Goal: Transaction & Acquisition: Purchase product/service

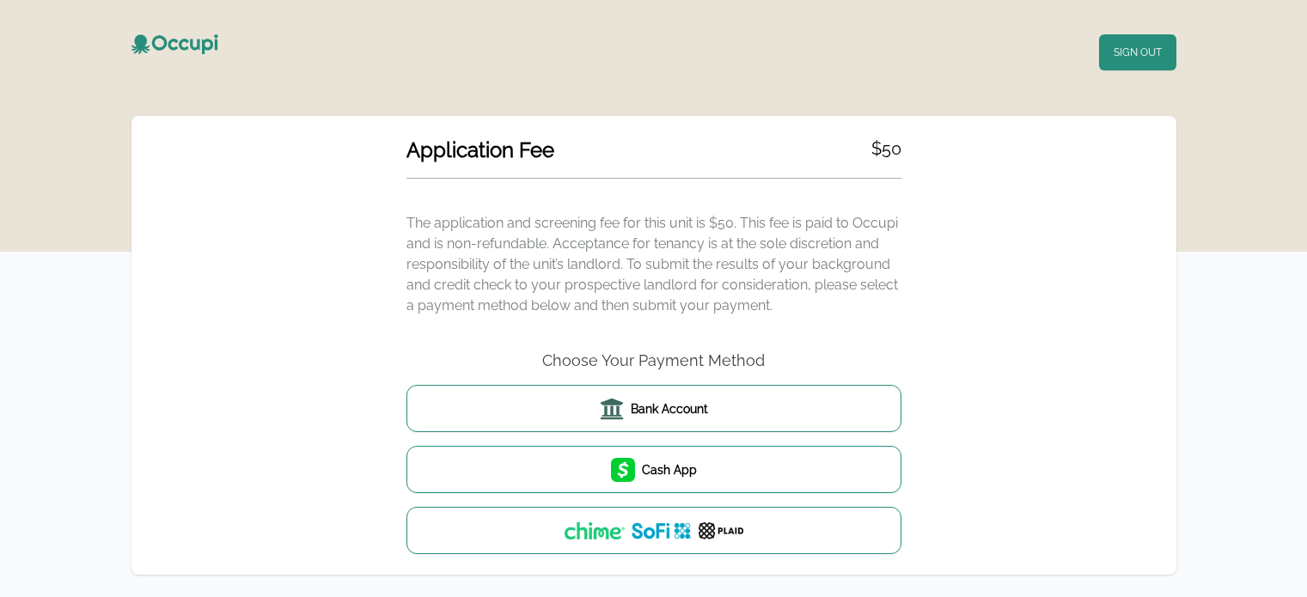
scroll to position [34, 0]
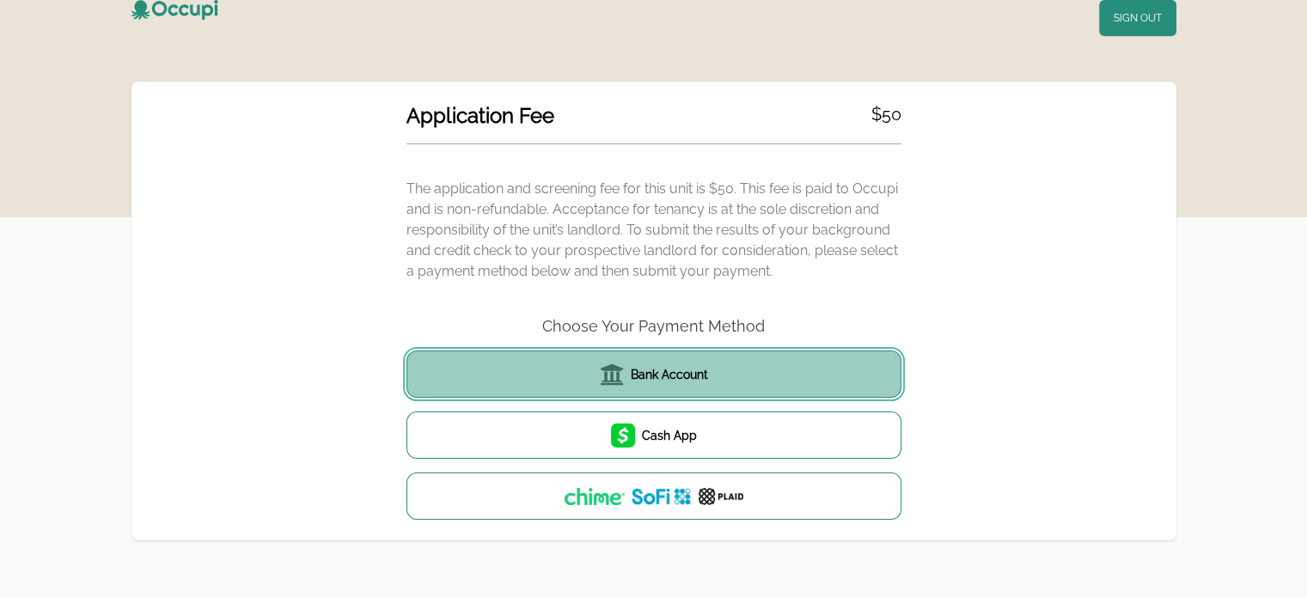
click at [573, 375] on button "Bank Account" at bounding box center [653, 374] width 495 height 47
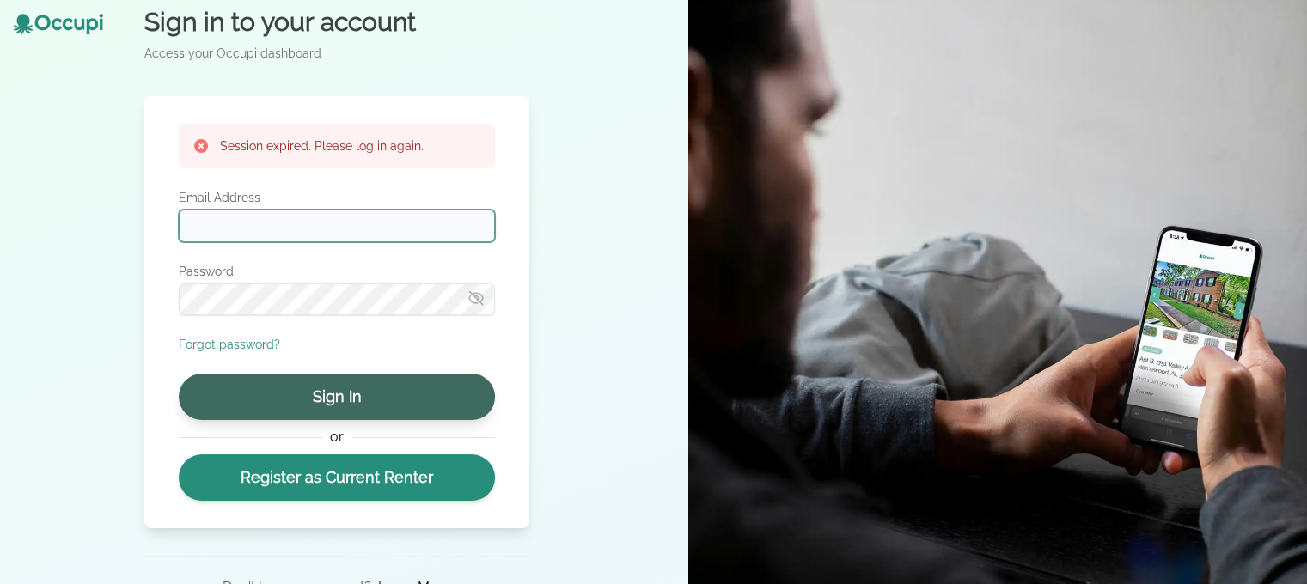
type input "**********"
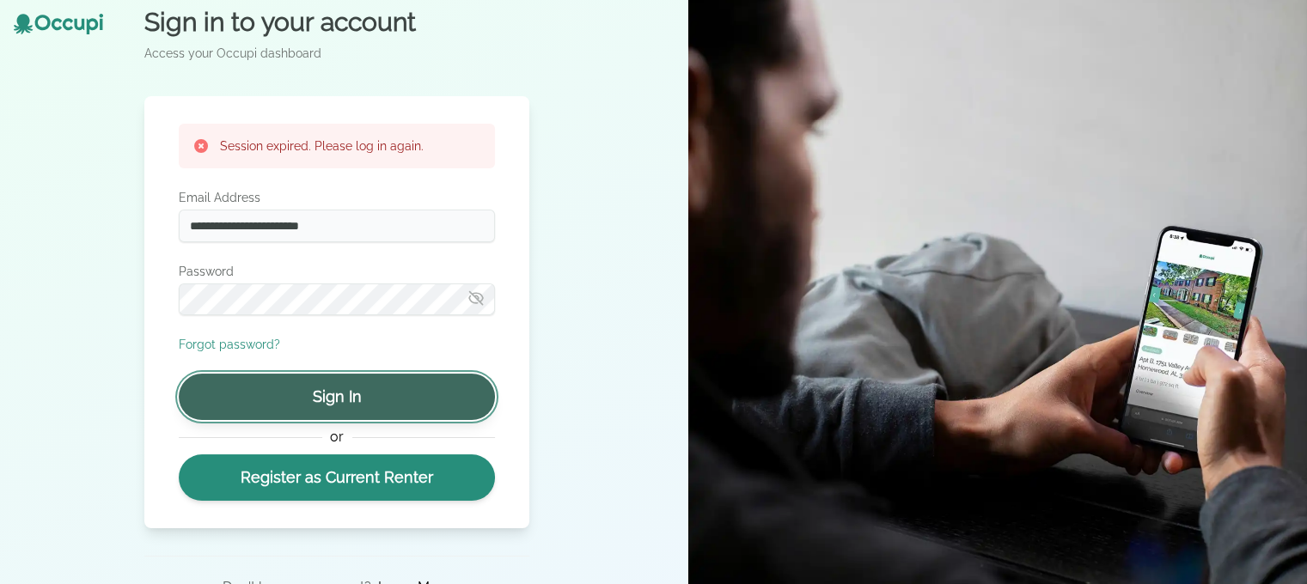
click at [375, 407] on button "Sign In" at bounding box center [337, 397] width 316 height 46
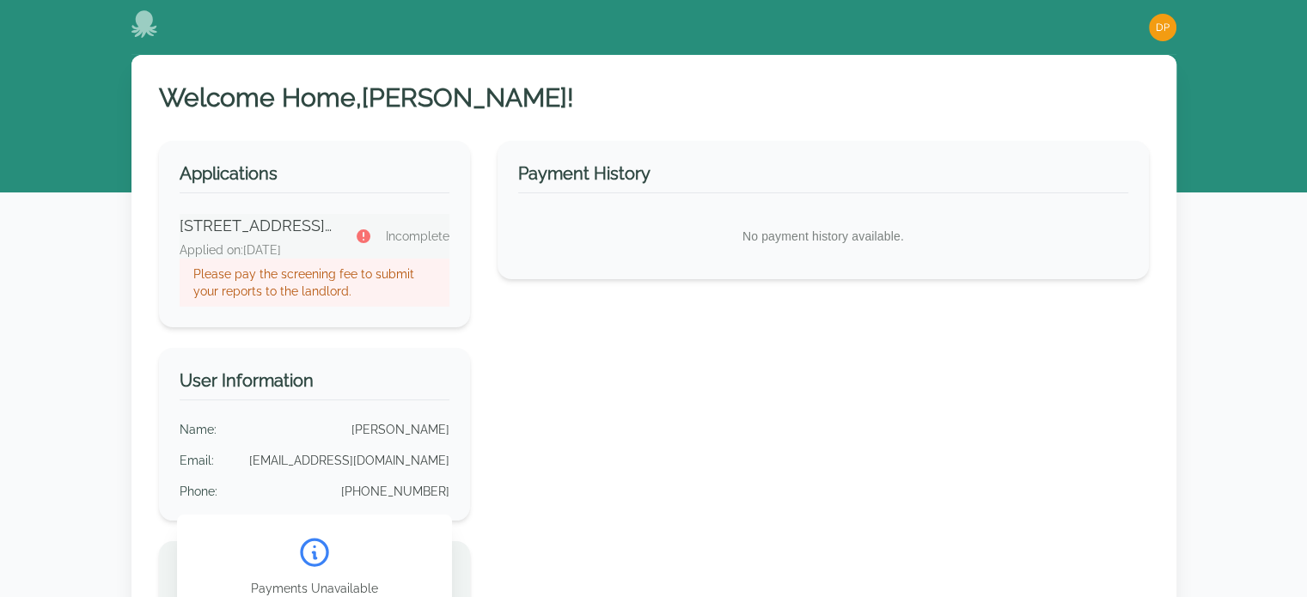
click at [387, 272] on p "Please pay the screening fee to submit your reports to the landlord." at bounding box center [314, 282] width 243 height 34
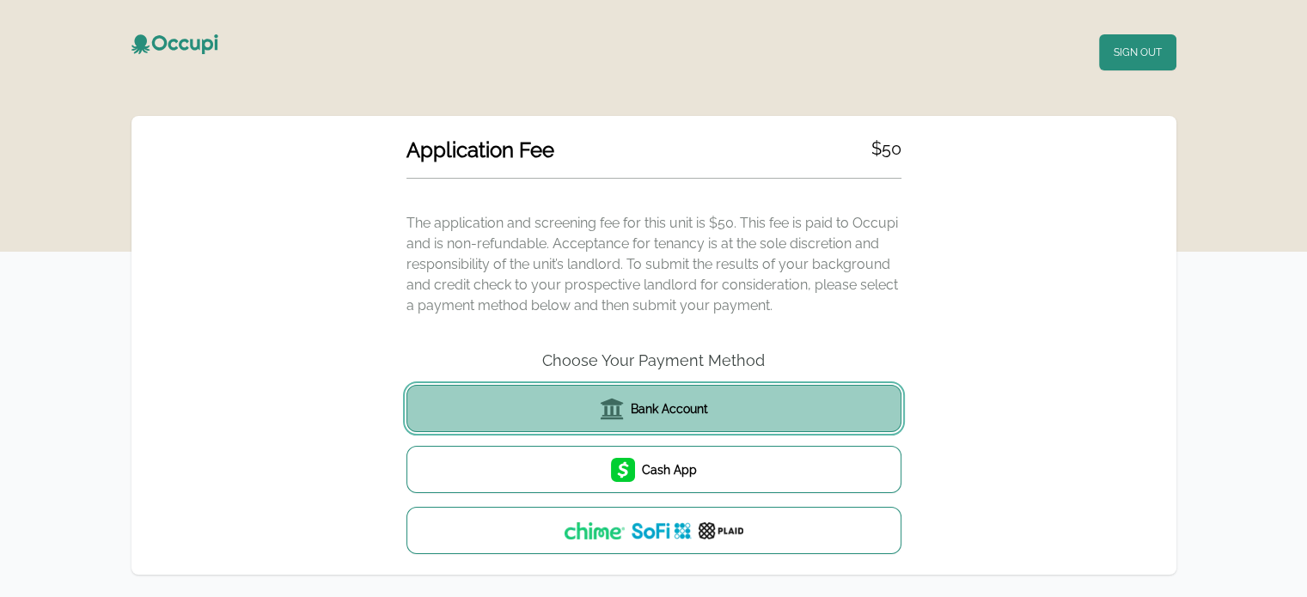
click at [686, 408] on span "Bank Account" at bounding box center [669, 408] width 77 height 17
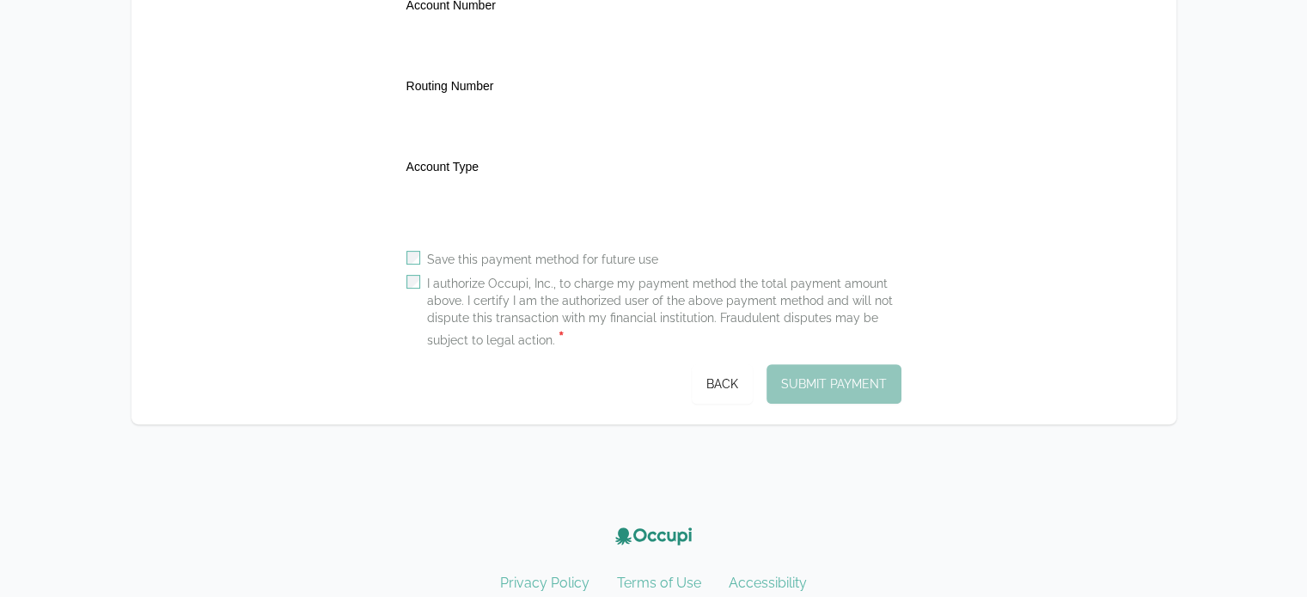
scroll to position [536, 0]
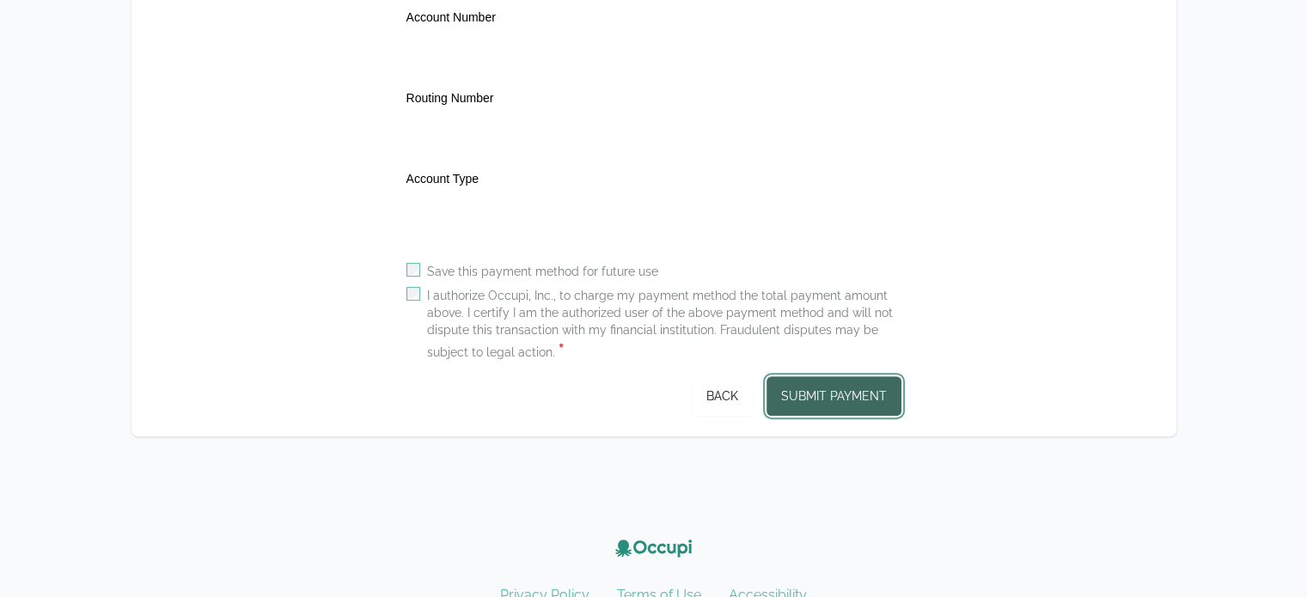
click at [835, 387] on button "Submit Payment" at bounding box center [833, 396] width 135 height 40
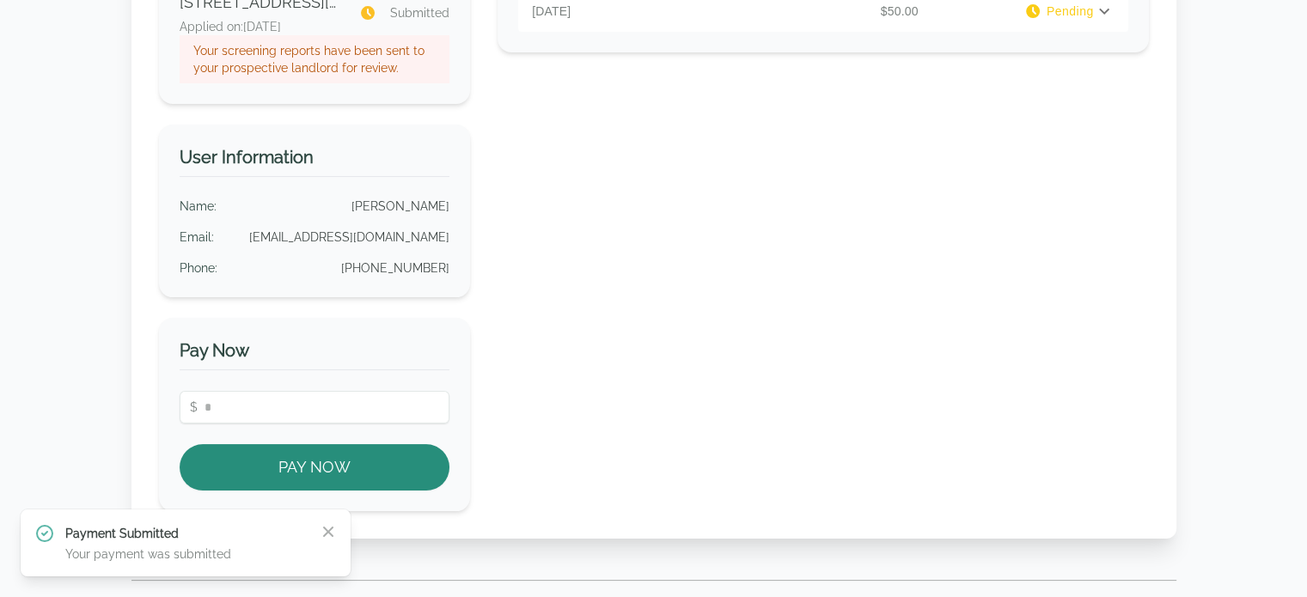
scroll to position [241, 0]
